Goal: Information Seeking & Learning: Learn about a topic

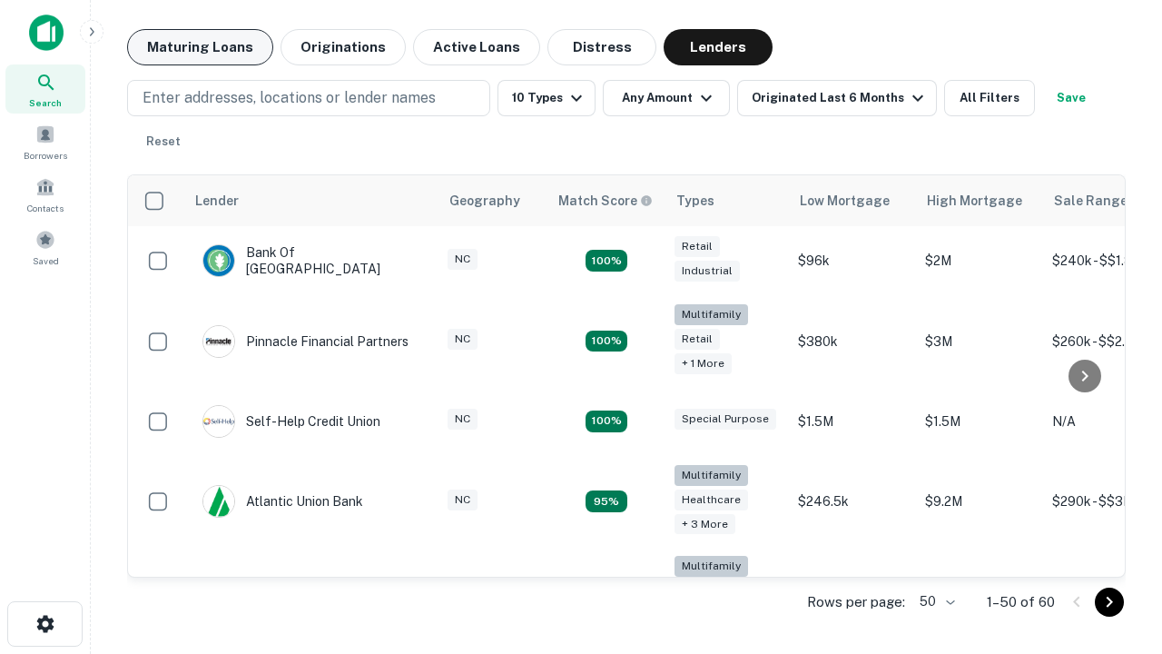
click at [200, 47] on button "Maturing Loans" at bounding box center [200, 47] width 146 height 36
